Goal: Information Seeking & Learning: Learn about a topic

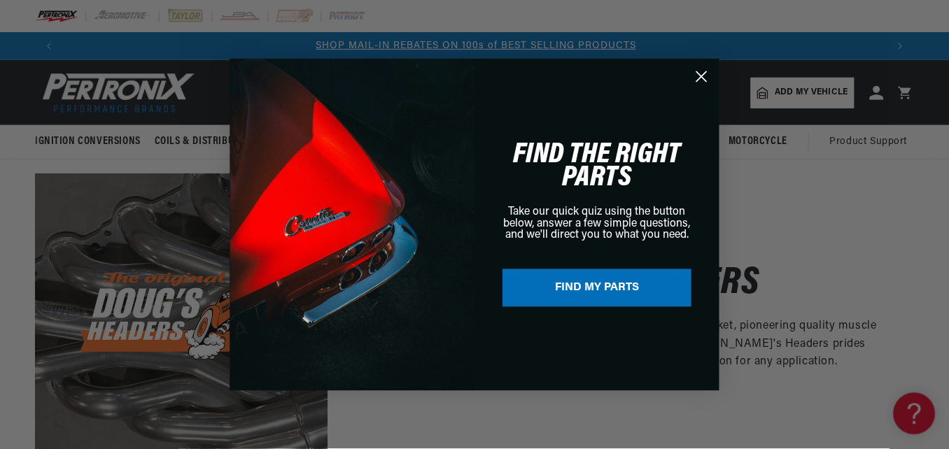
scroll to position [0, 825]
click at [398, 419] on div "Close dialog FIND THE RIGHT PARTS Take our quick quiz using the button below, a…" at bounding box center [475, 224] width 951 height 449
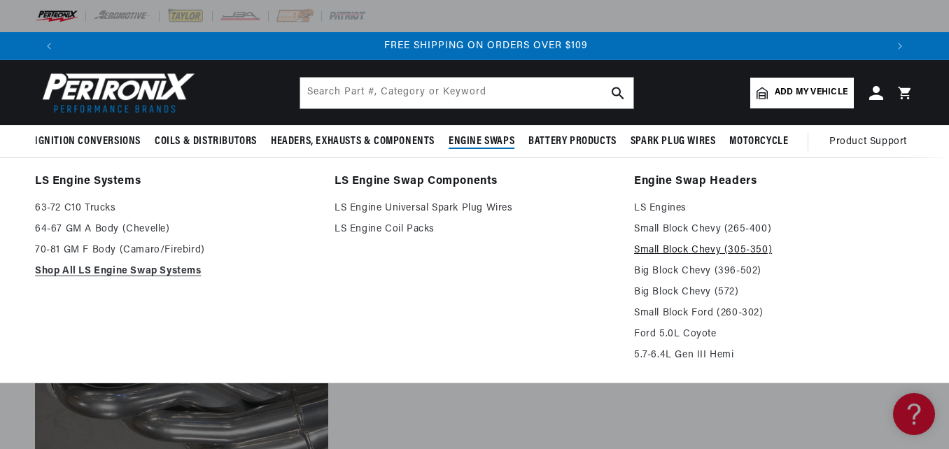
scroll to position [0, 1646]
click at [709, 246] on link "Small Block Chevy (305-350)" at bounding box center [774, 250] width 280 height 17
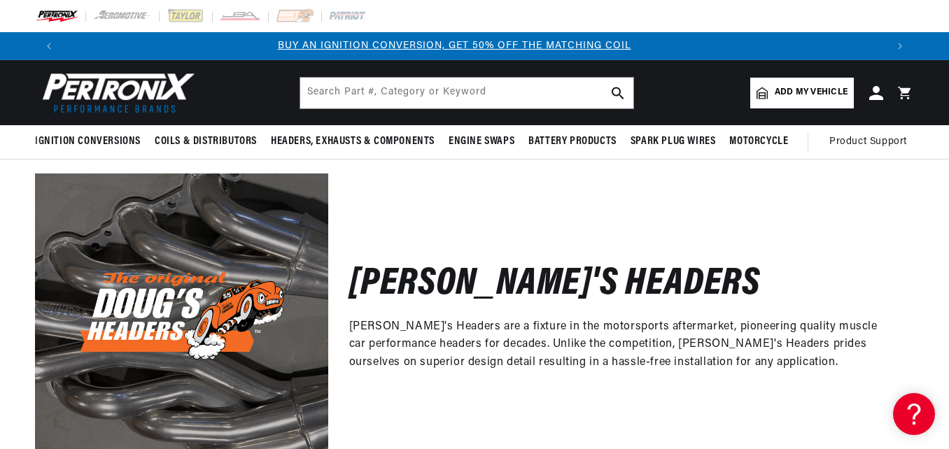
scroll to position [0, 0]
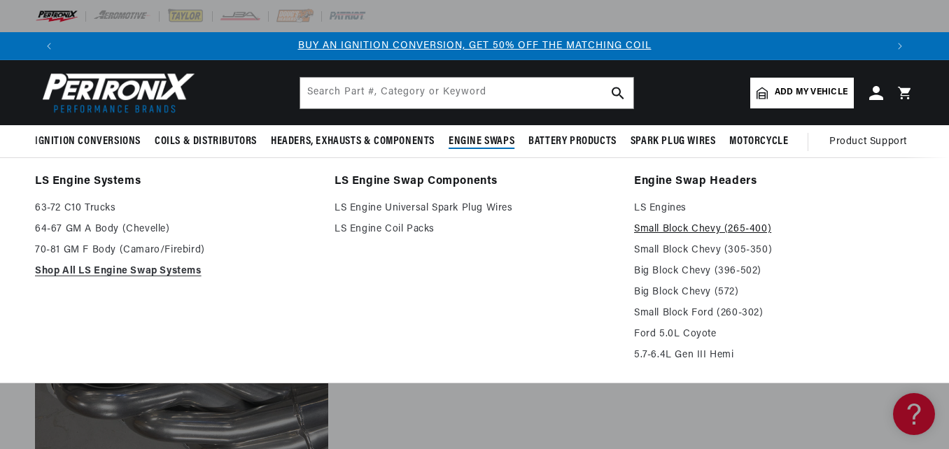
click at [727, 231] on link "Small Block Chevy (265-400)" at bounding box center [774, 229] width 280 height 17
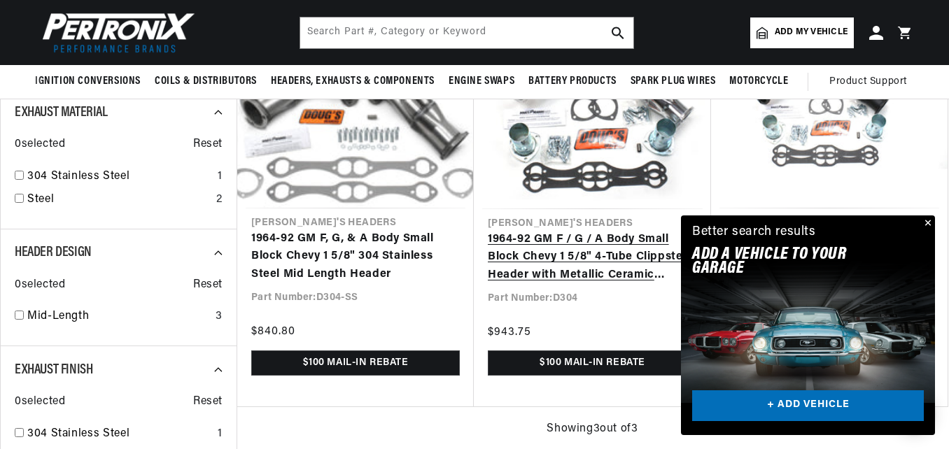
scroll to position [420, 0]
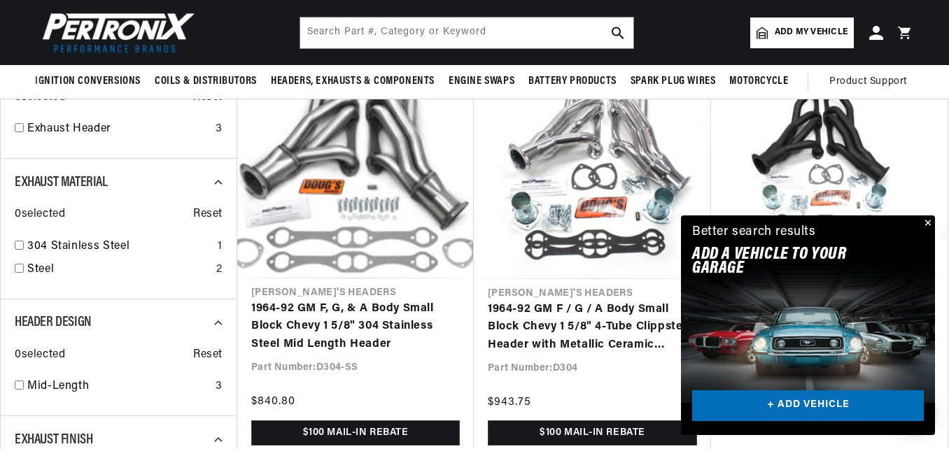
click at [927, 220] on button "Close" at bounding box center [926, 224] width 17 height 17
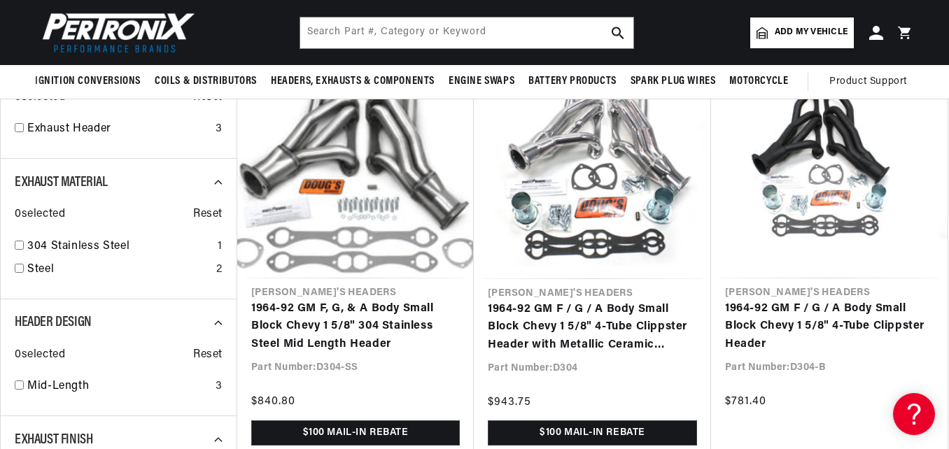
scroll to position [0, 0]
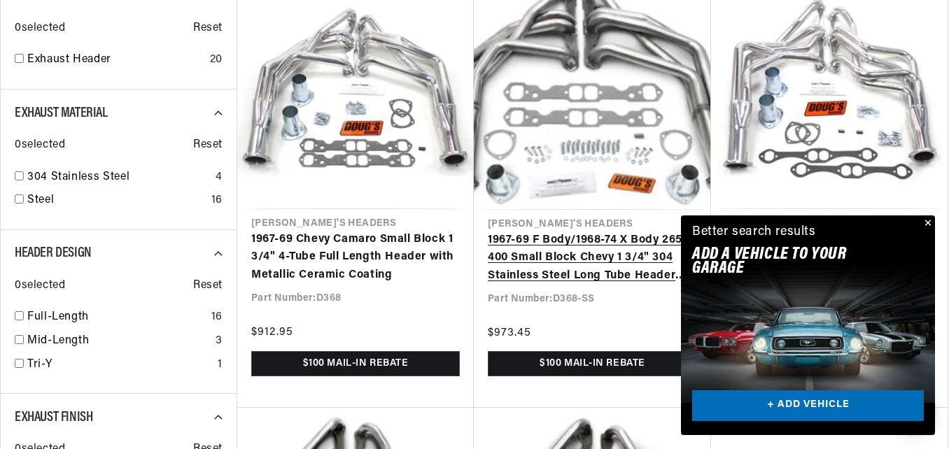
scroll to position [490, 0]
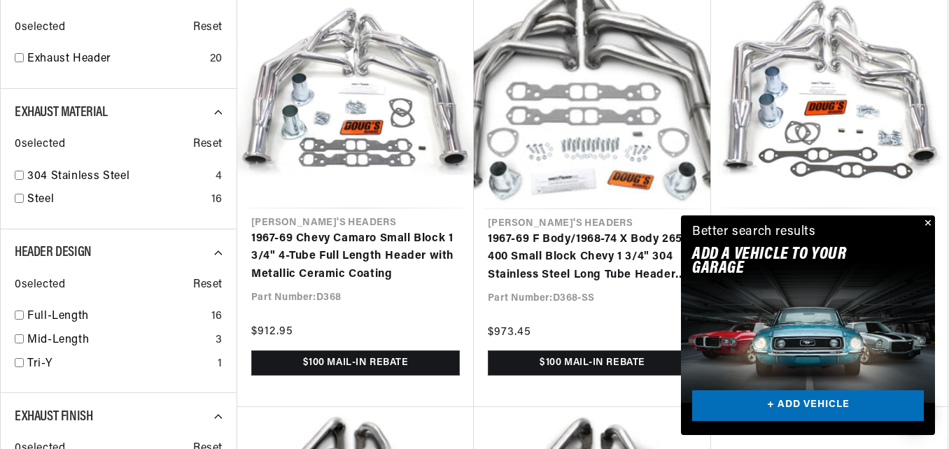
click at [927, 220] on button "Close" at bounding box center [926, 224] width 17 height 17
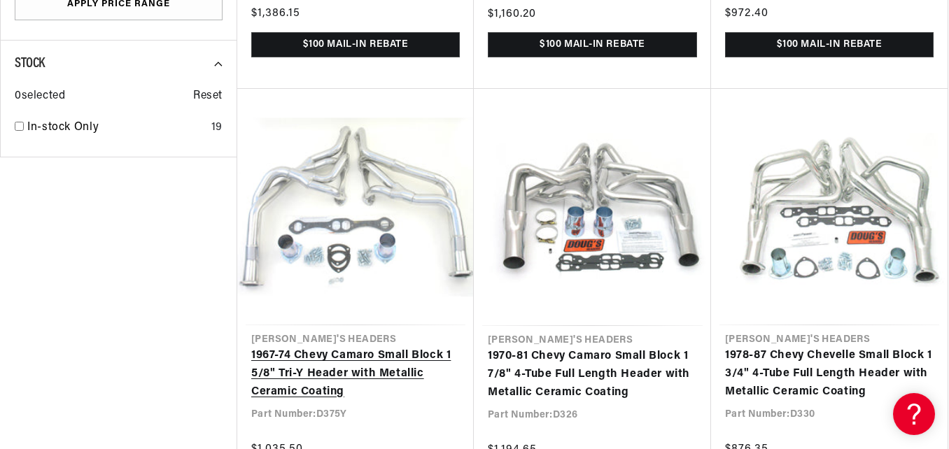
scroll to position [0, 0]
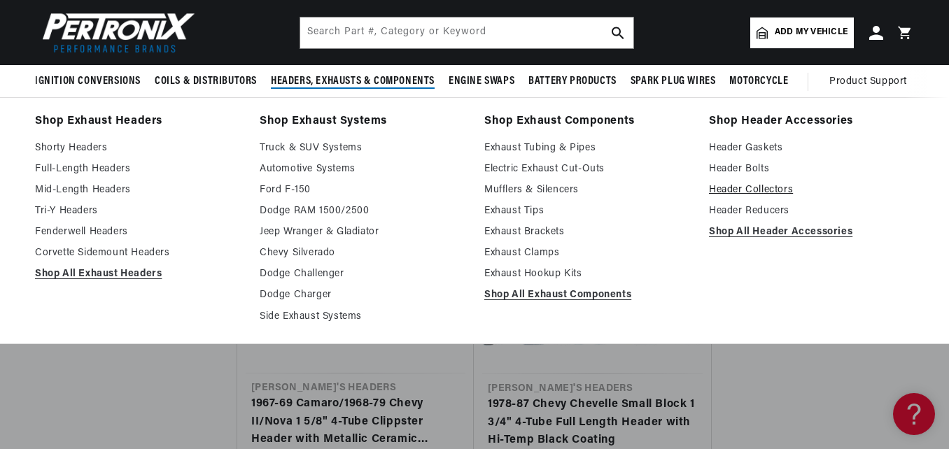
scroll to position [0, 1646]
click at [734, 193] on link "Header Collectors" at bounding box center [811, 190] width 205 height 17
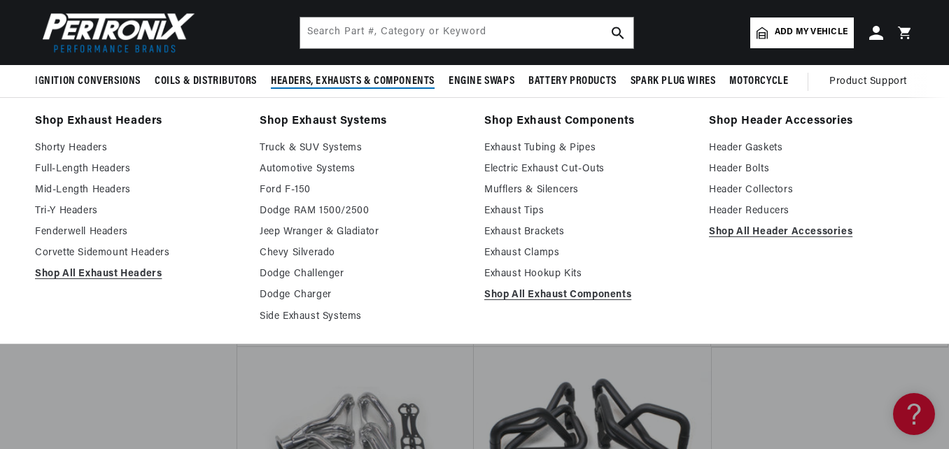
scroll to position [0, 823]
click at [771, 210] on link "Header Reducers" at bounding box center [811, 211] width 205 height 17
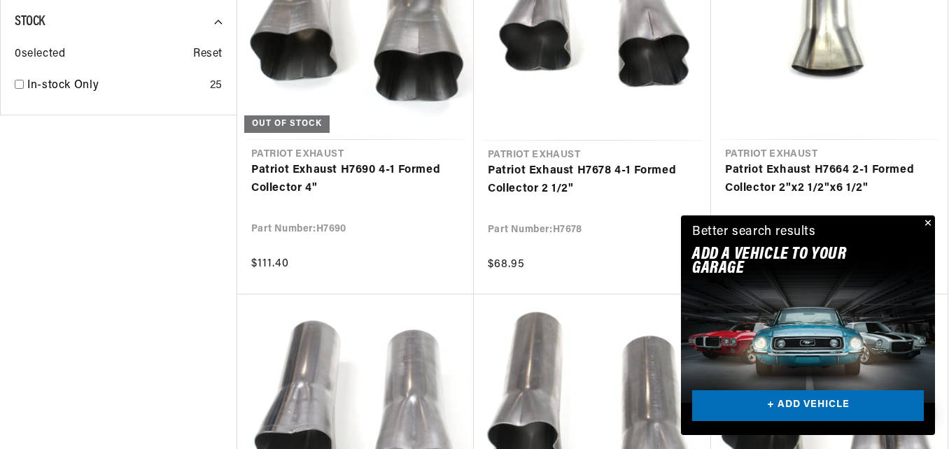
scroll to position [0, 823]
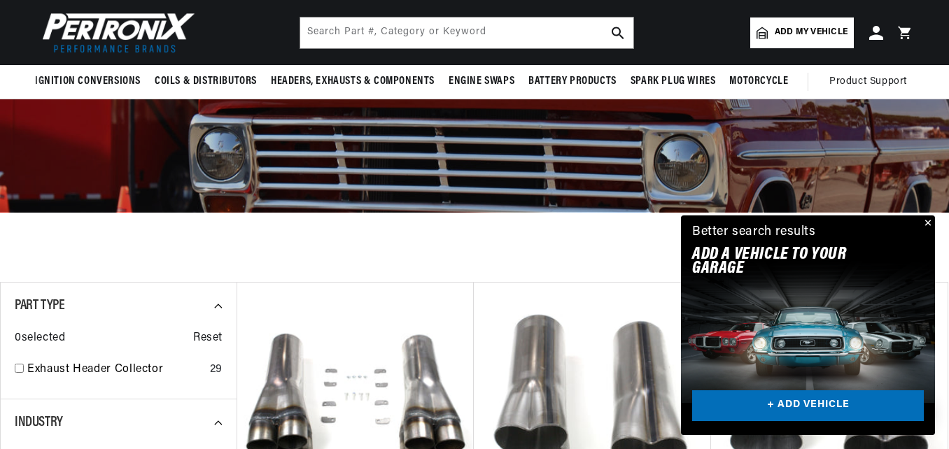
scroll to position [140, 0]
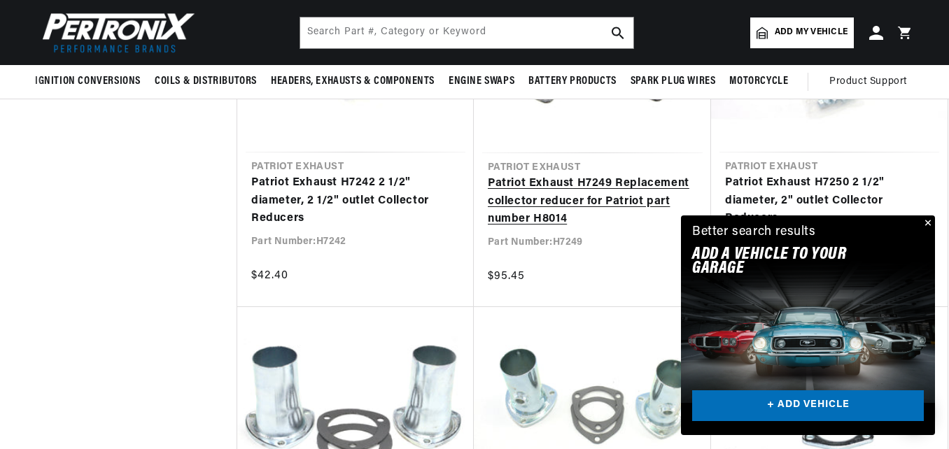
scroll to position [1610, 0]
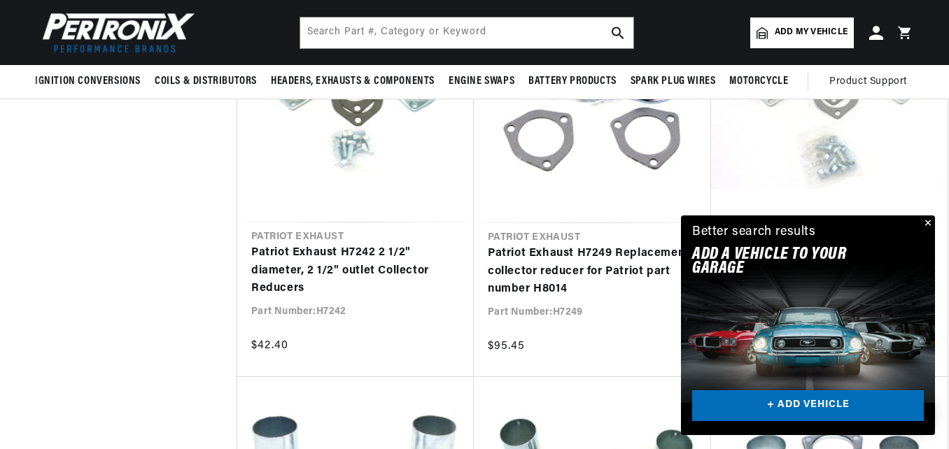
click at [929, 223] on button "Close" at bounding box center [926, 224] width 17 height 17
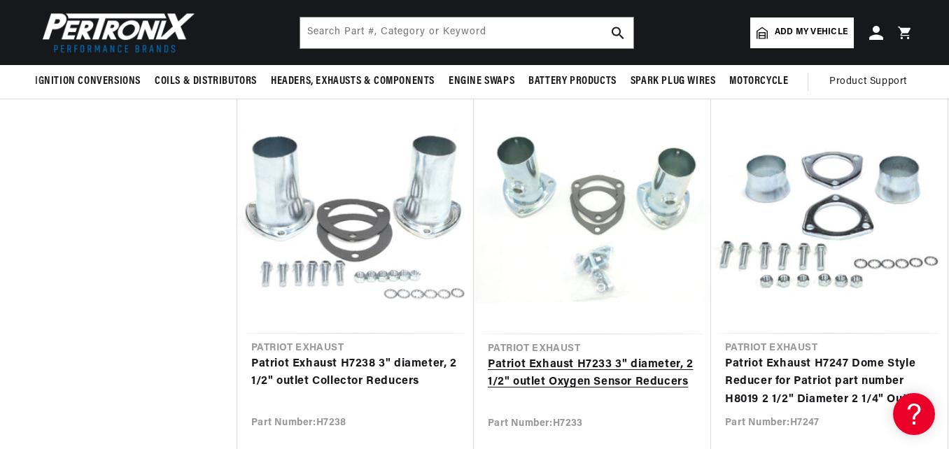
scroll to position [0, 1646]
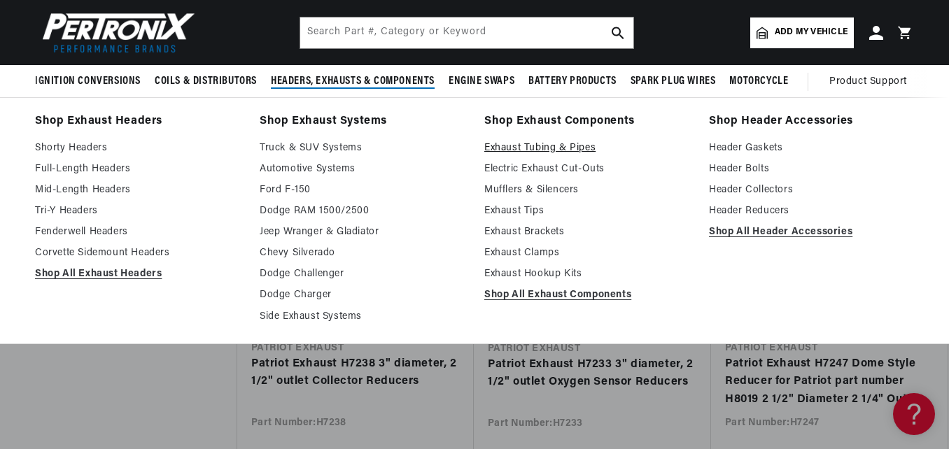
click at [539, 154] on link "Exhaust Tubing & Pipes" at bounding box center [586, 148] width 205 height 17
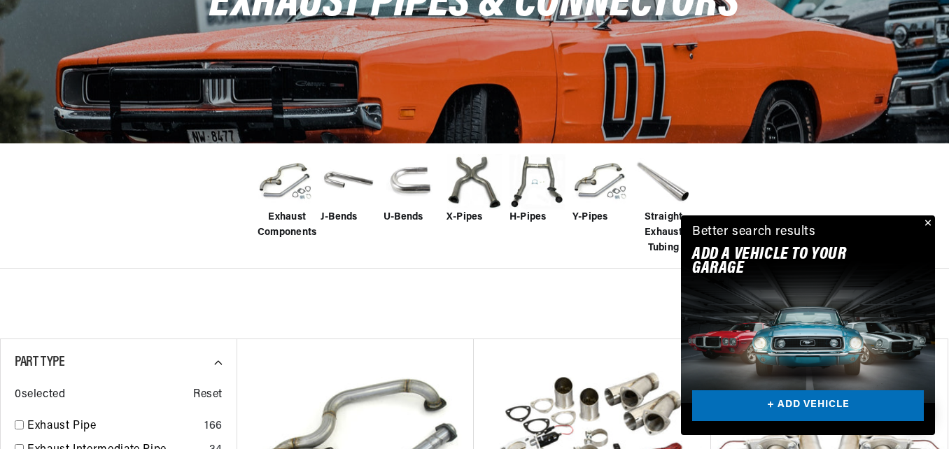
click at [927, 218] on button "Close" at bounding box center [926, 224] width 17 height 17
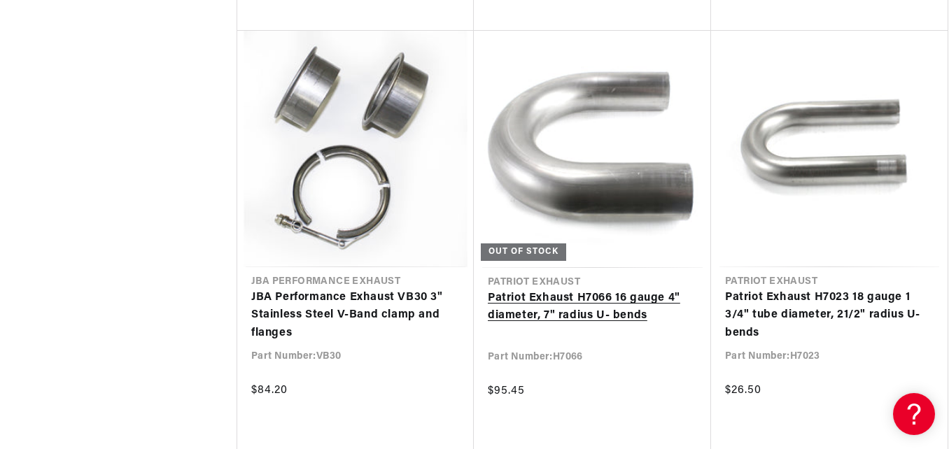
scroll to position [3571, 0]
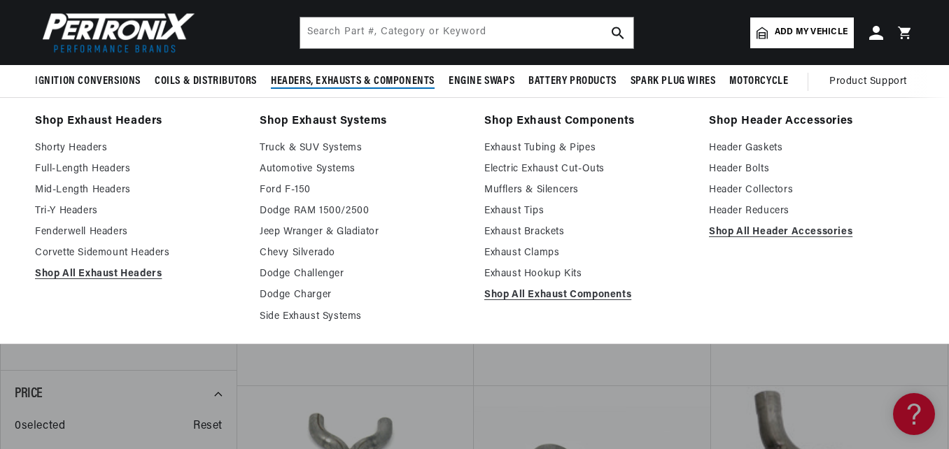
scroll to position [0, 823]
click at [526, 213] on link "Exhaust Tips" at bounding box center [586, 211] width 205 height 17
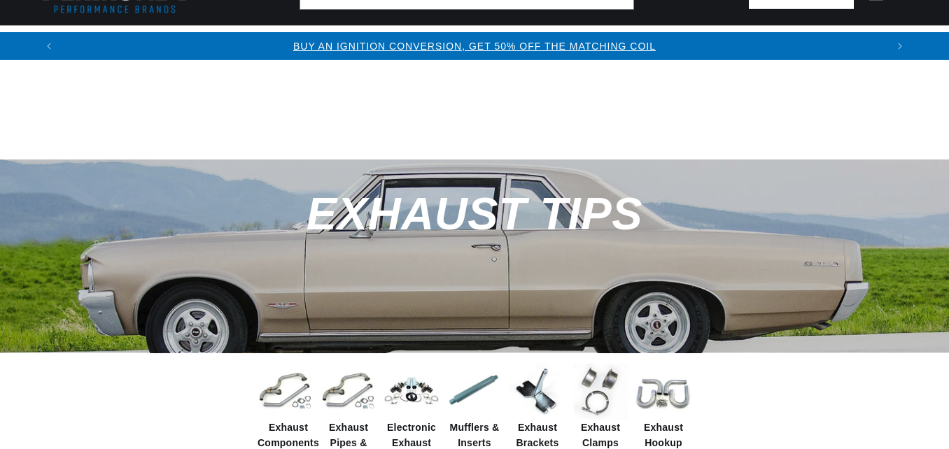
scroll to position [490, 0]
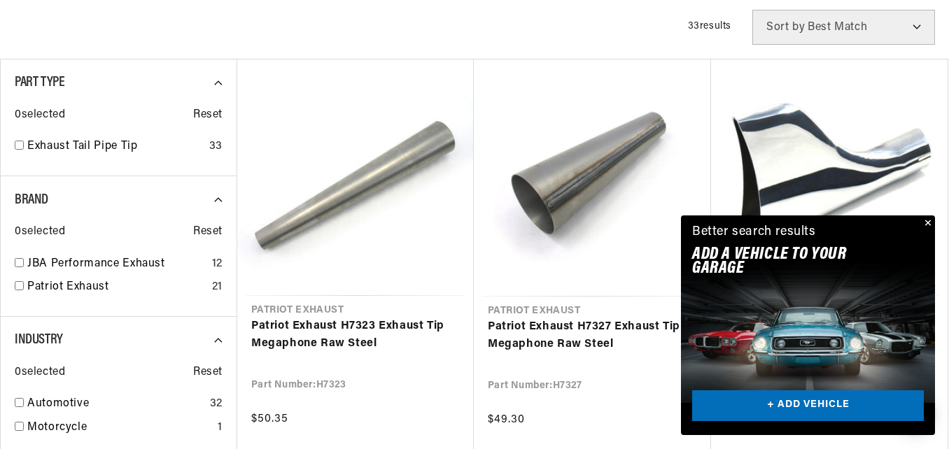
click at [927, 223] on button "Close" at bounding box center [926, 224] width 17 height 17
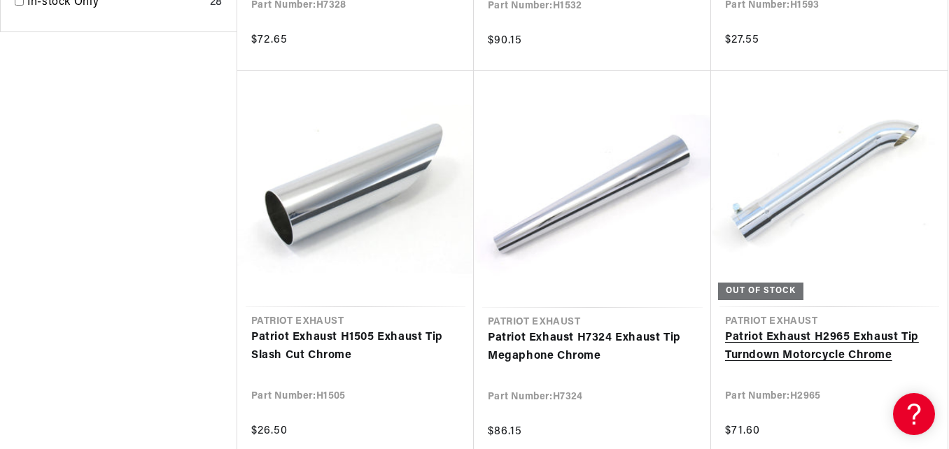
scroll to position [0, 1646]
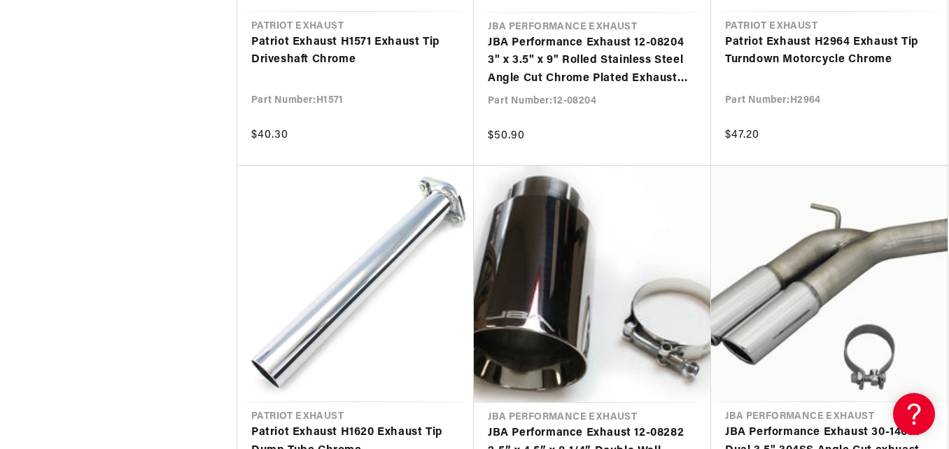
scroll to position [3150, 0]
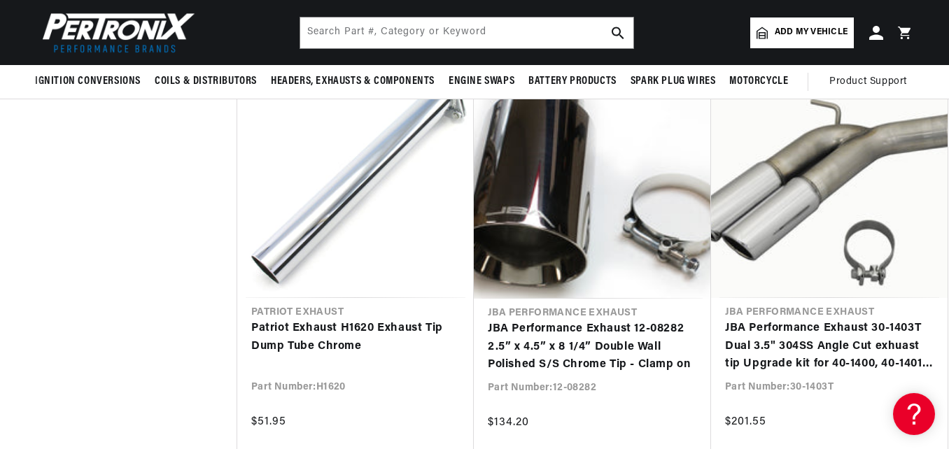
scroll to position [3080, 0]
